Goal: Understand process/instructions: Learn about a topic

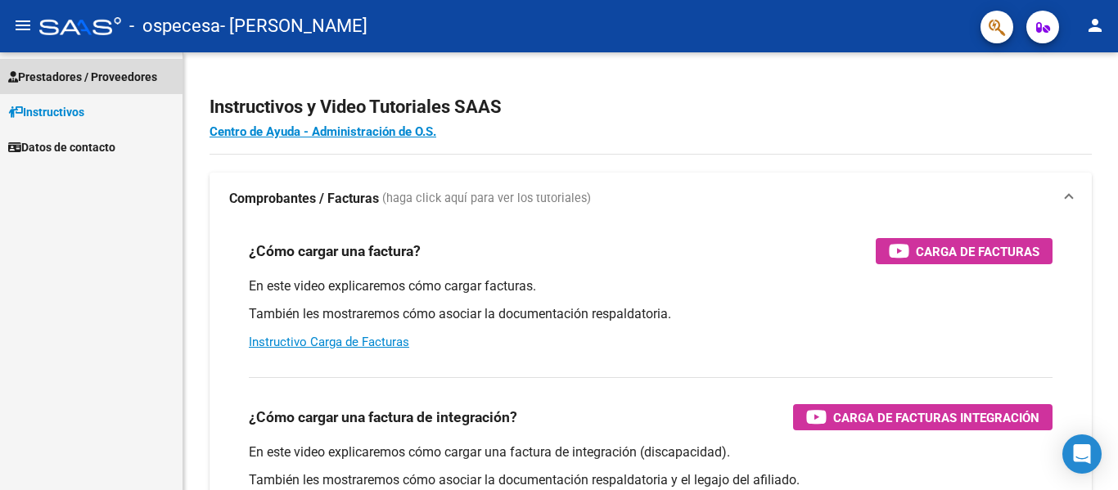
click at [75, 73] on span "Prestadores / Proveedores" at bounding box center [82, 77] width 149 height 18
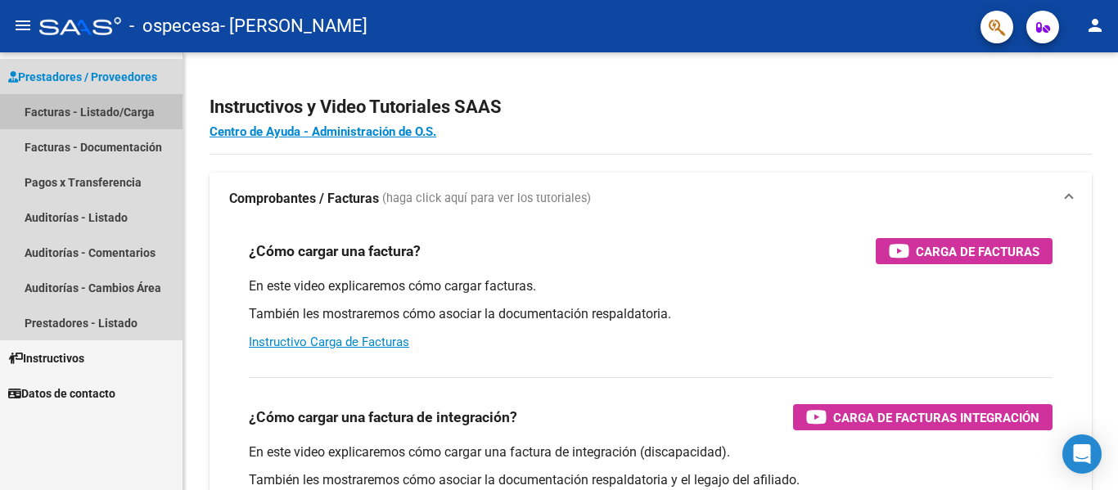
click at [106, 108] on link "Facturas - Listado/Carga" at bounding box center [91, 111] width 182 height 35
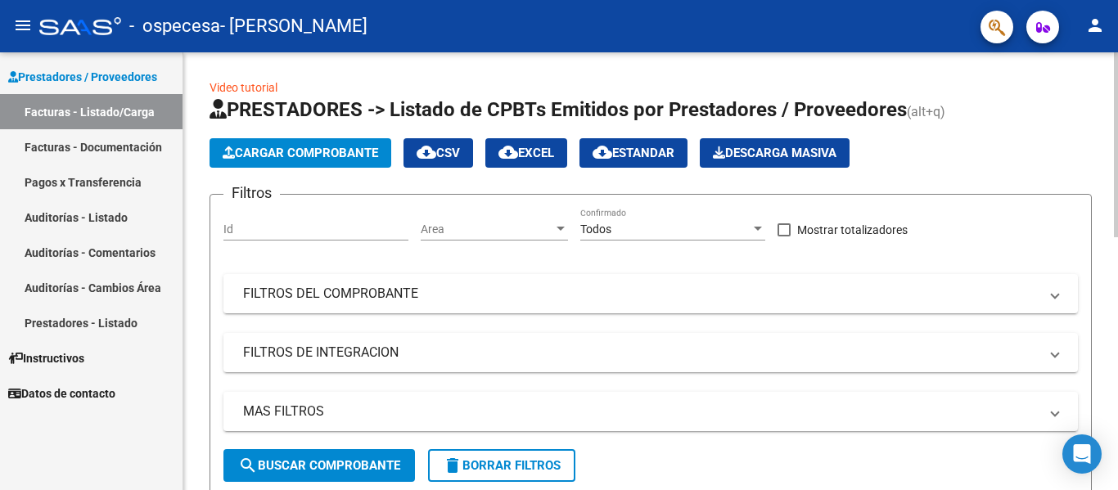
click at [1117, 355] on div at bounding box center [1116, 271] width 4 height 438
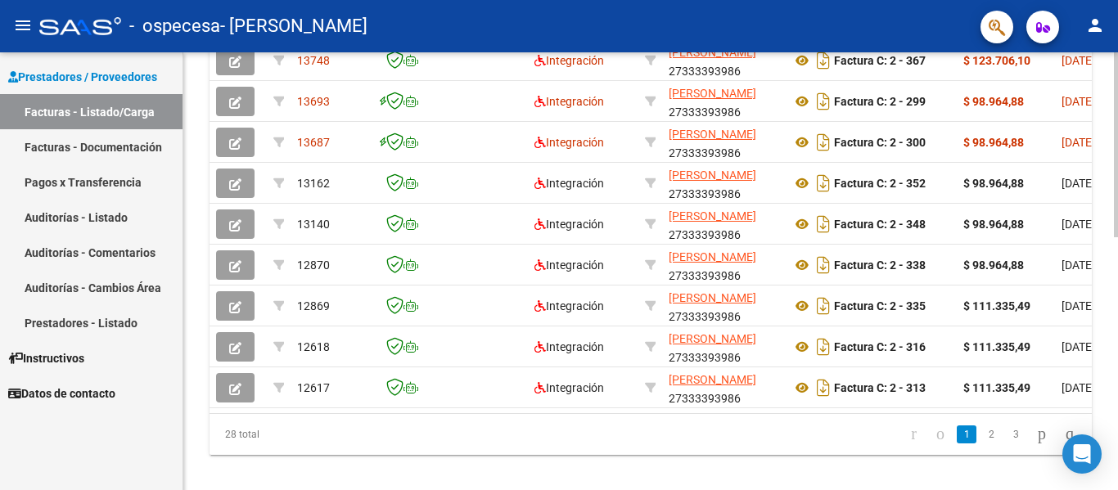
scroll to position [600, 0]
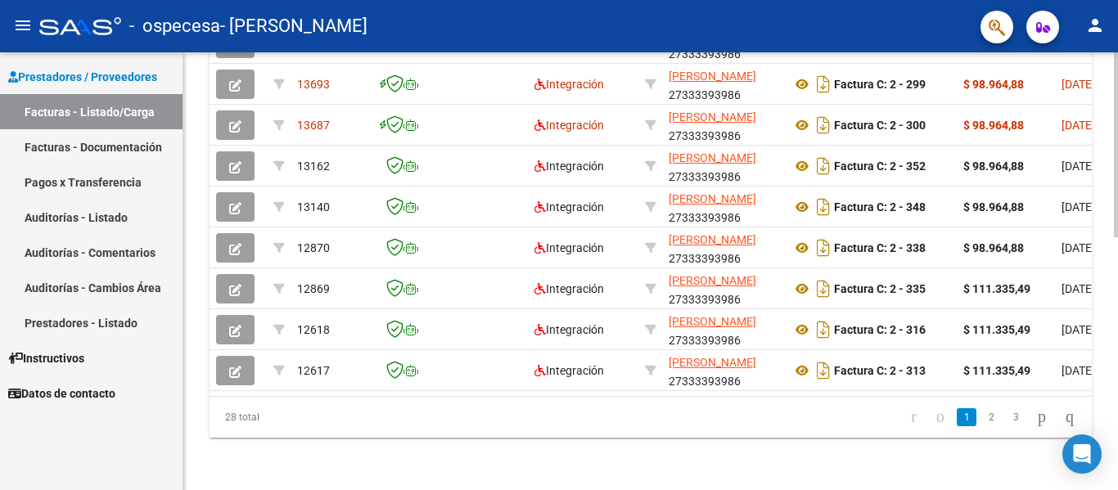
click at [1117, 367] on div at bounding box center [1116, 397] width 4 height 185
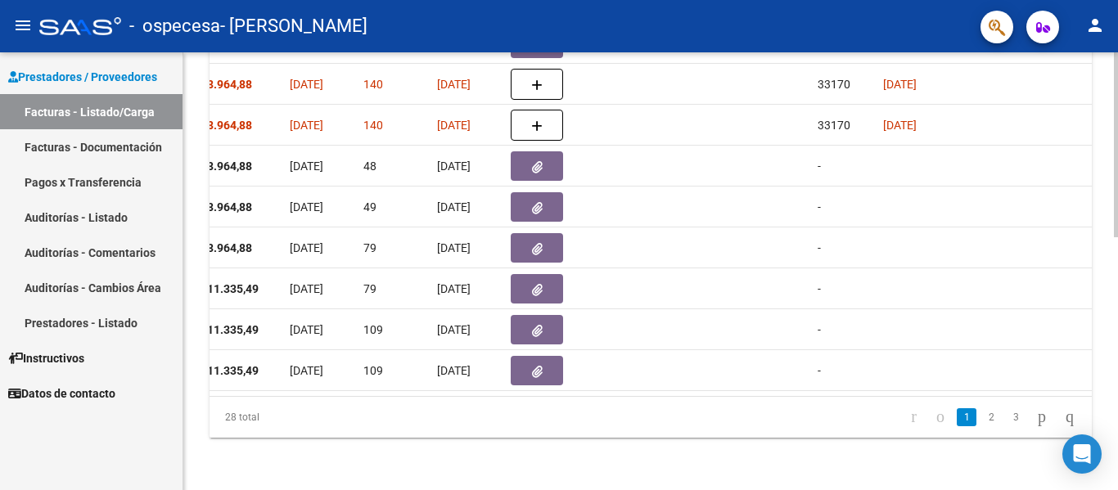
scroll to position [162, 0]
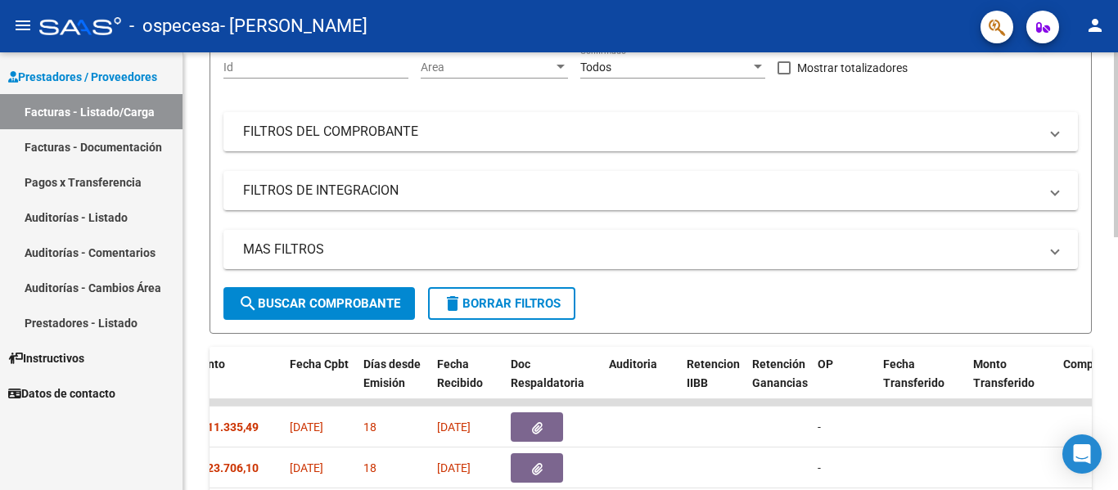
click at [1116, 201] on div at bounding box center [1116, 271] width 4 height 438
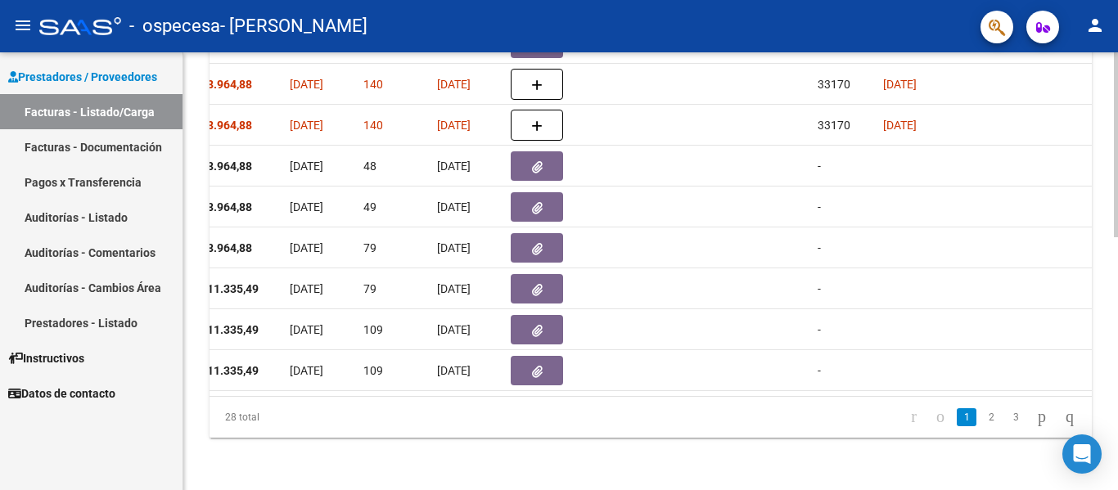
click at [1117, 348] on div at bounding box center [1116, 271] width 4 height 438
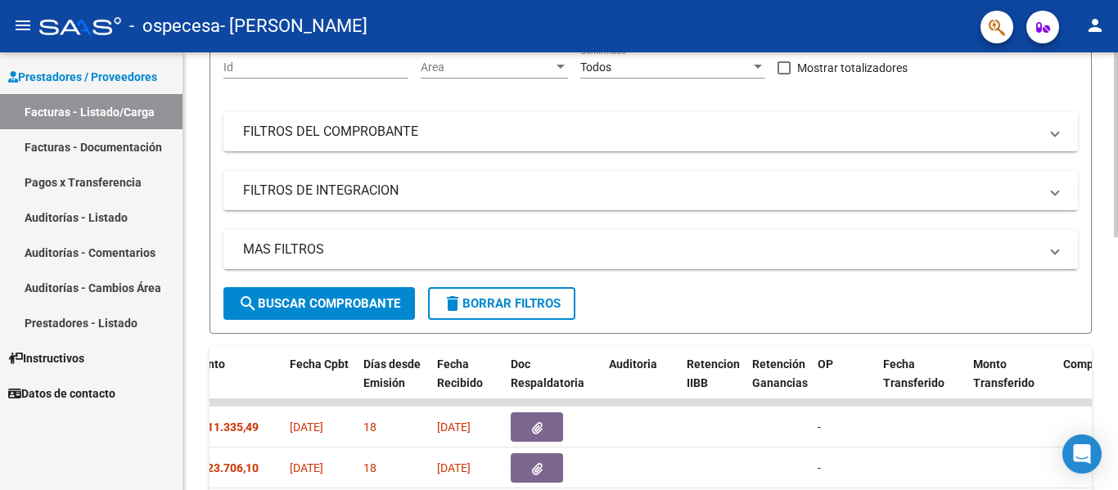
click at [1117, 201] on div at bounding box center [1116, 271] width 4 height 438
click at [1115, 284] on div at bounding box center [1116, 214] width 4 height 185
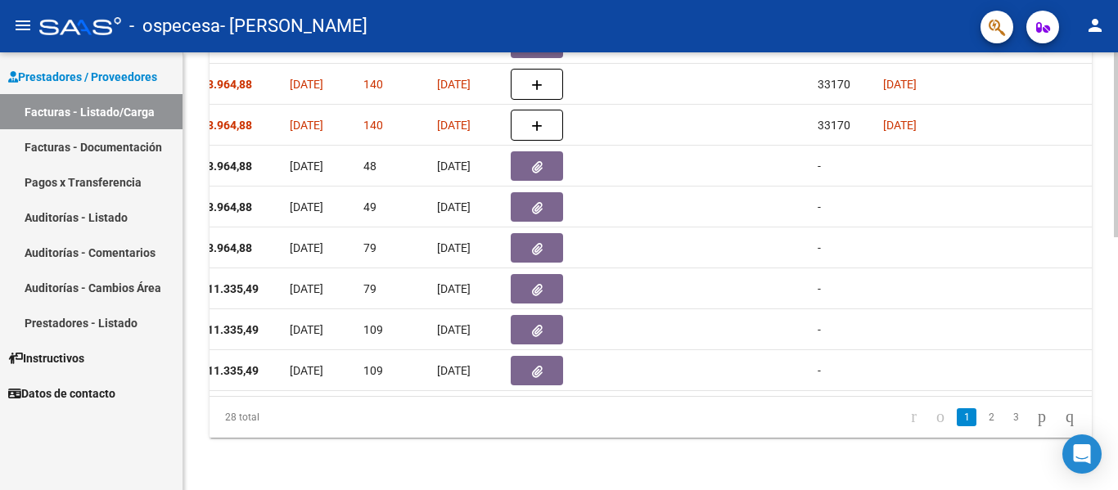
click at [1117, 316] on div at bounding box center [1116, 271] width 4 height 438
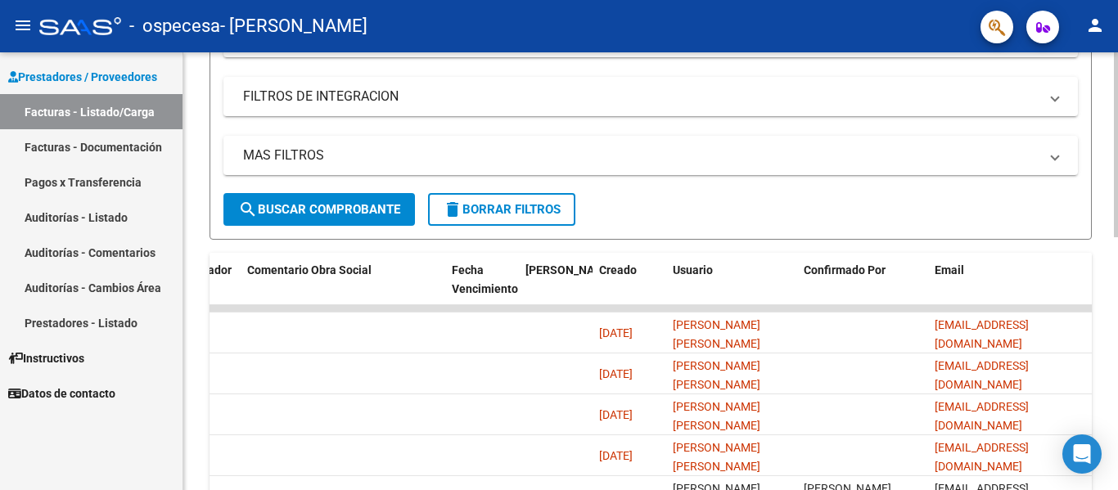
scroll to position [250, 0]
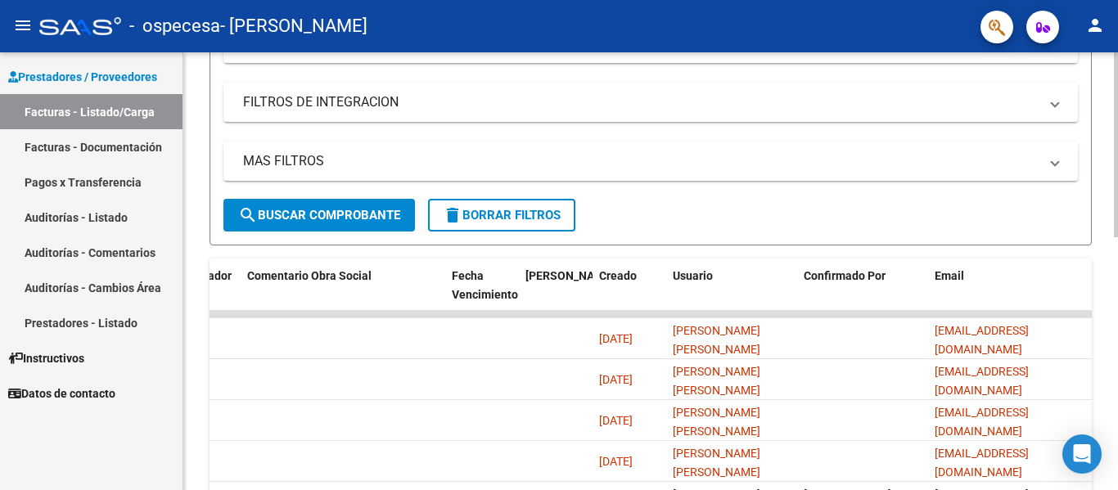
click at [1117, 210] on div at bounding box center [1116, 252] width 4 height 185
